Goal: Navigation & Orientation: Find specific page/section

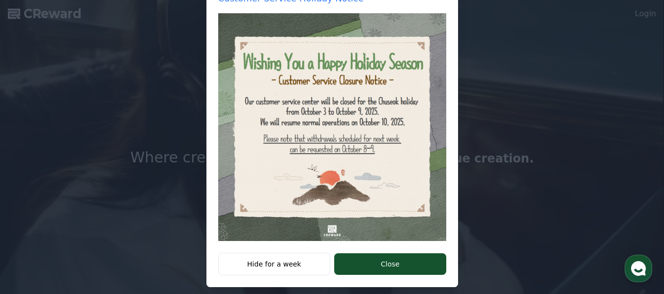
scroll to position [174, 0]
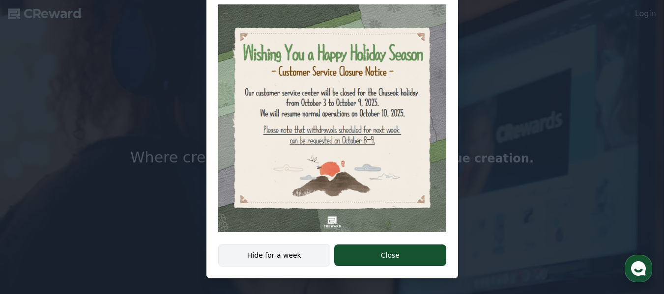
click at [283, 258] on button "Hide for a week" at bounding box center [274, 255] width 113 height 23
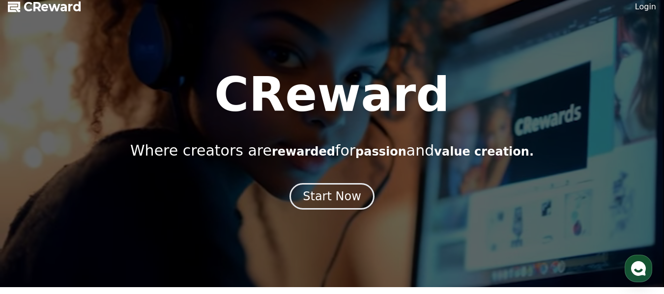
scroll to position [0, 0]
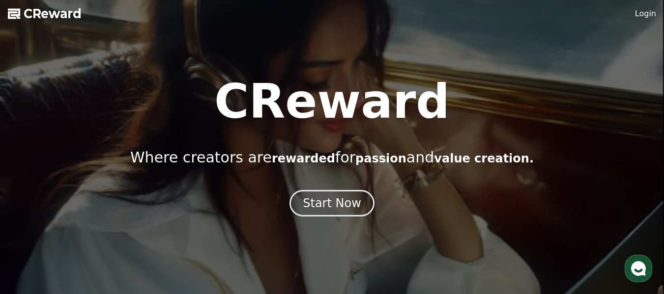
click at [637, 266] on use "button" at bounding box center [638, 268] width 15 height 15
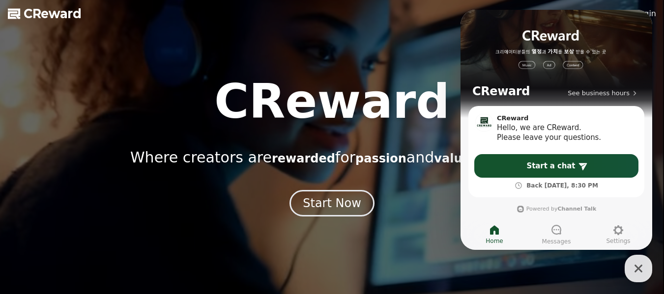
click at [398, 62] on div at bounding box center [332, 147] width 664 height 294
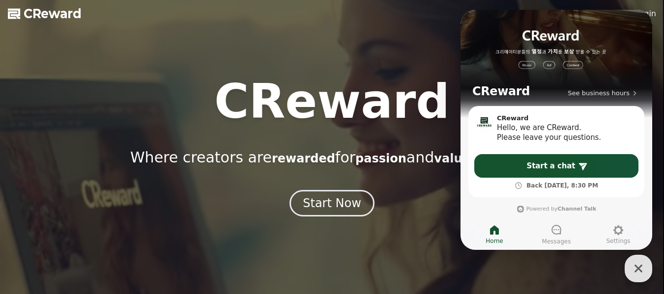
click at [641, 267] on icon "button" at bounding box center [638, 269] width 18 height 18
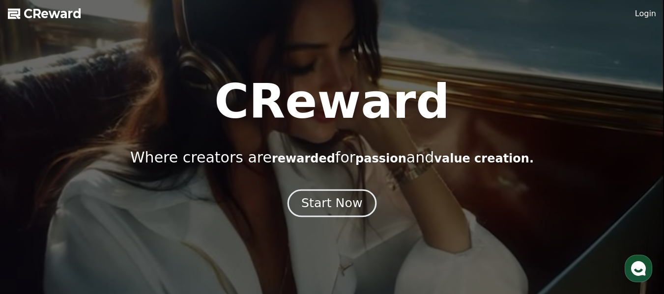
click at [325, 213] on button "Start Now" at bounding box center [331, 203] width 89 height 28
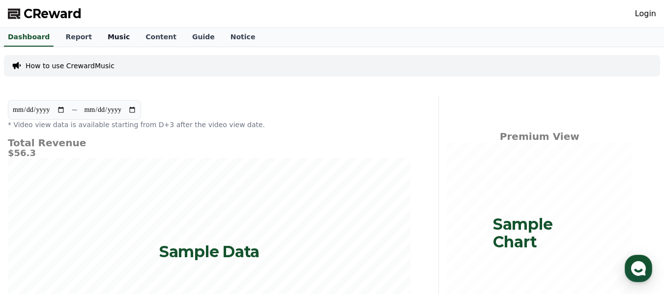
click at [101, 36] on link "Music" at bounding box center [119, 37] width 38 height 19
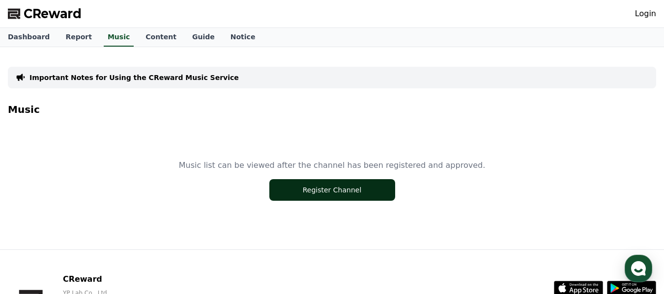
click at [330, 181] on button "Register Channel" at bounding box center [332, 190] width 126 height 22
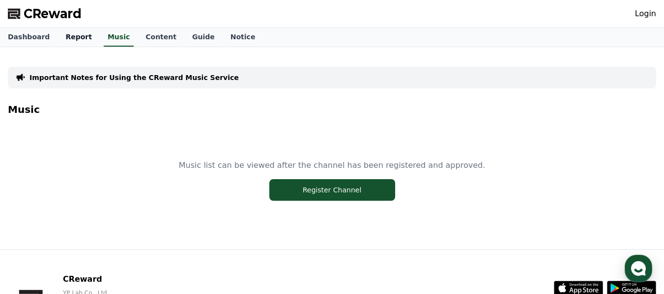
click at [75, 39] on link "Report" at bounding box center [78, 37] width 42 height 19
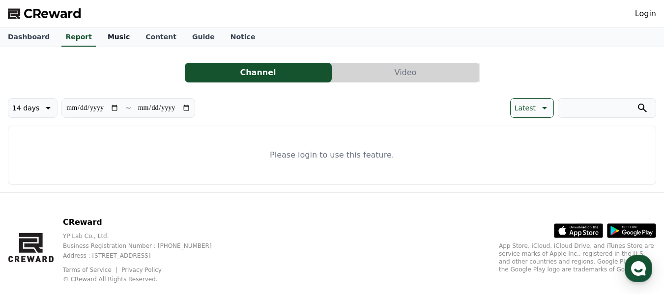
click at [109, 35] on link "Music" at bounding box center [119, 37] width 38 height 19
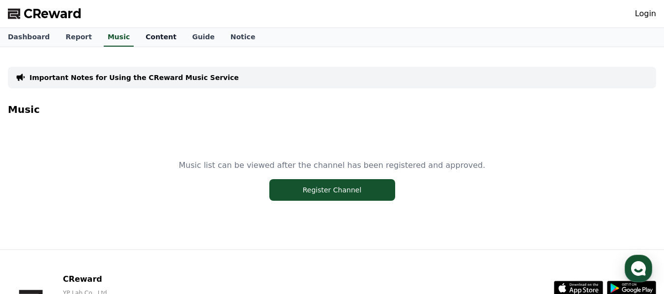
click at [140, 35] on link "Content" at bounding box center [161, 37] width 47 height 19
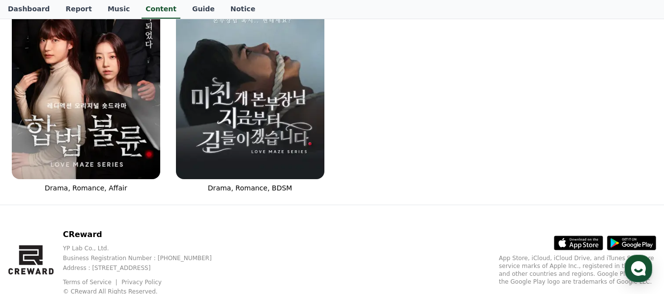
scroll to position [123, 0]
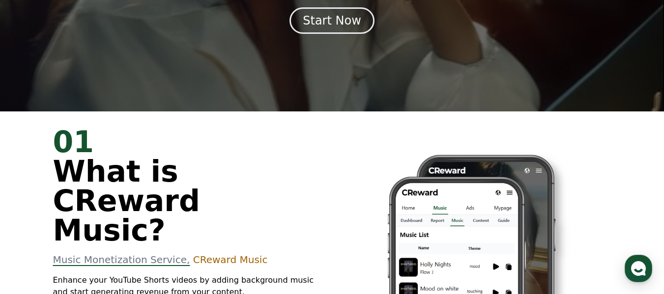
scroll to position [246, 0]
